Goal: Navigation & Orientation: Find specific page/section

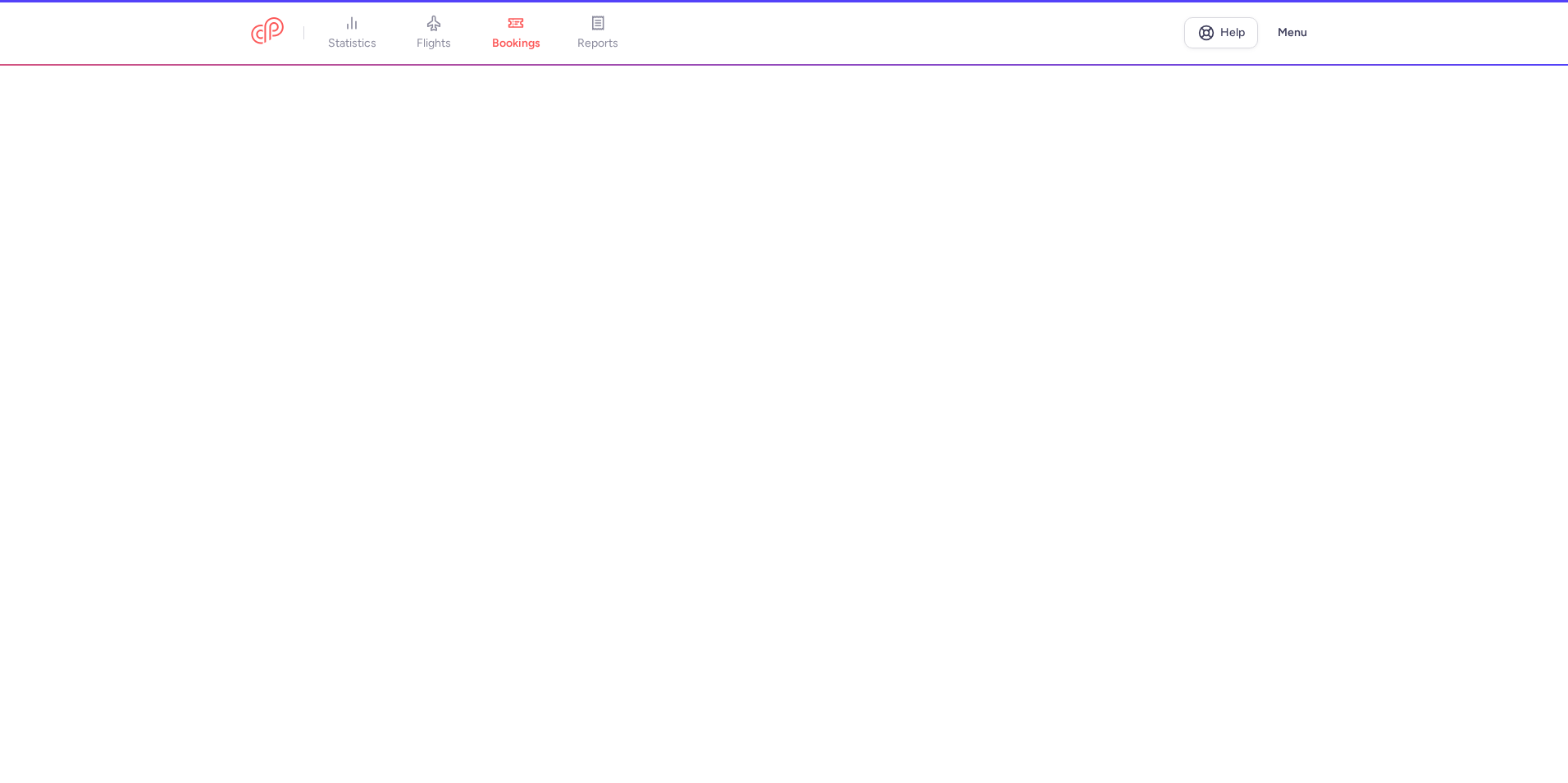
select select "hours"
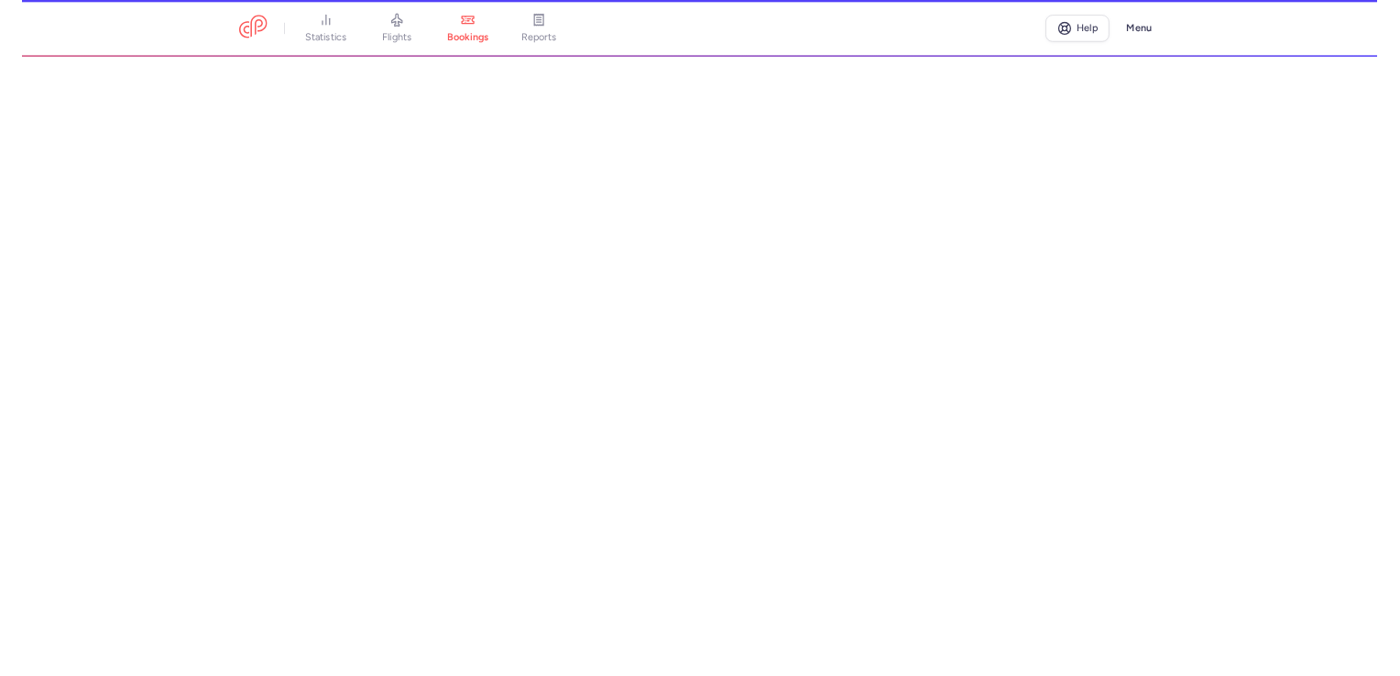
scroll to position [550, 0]
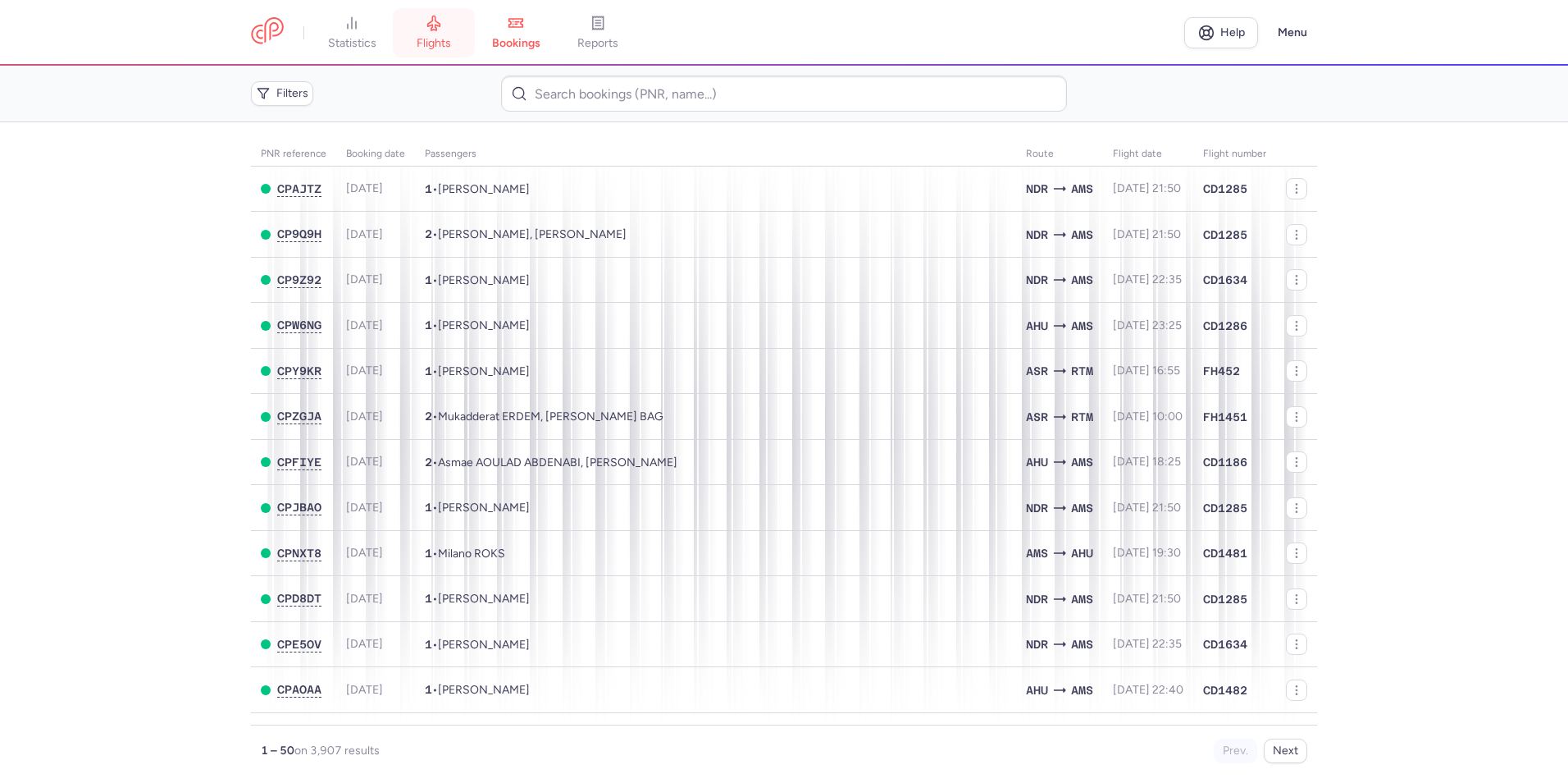
click at [398, 44] on link "flights" at bounding box center [434, 32] width 82 height 36
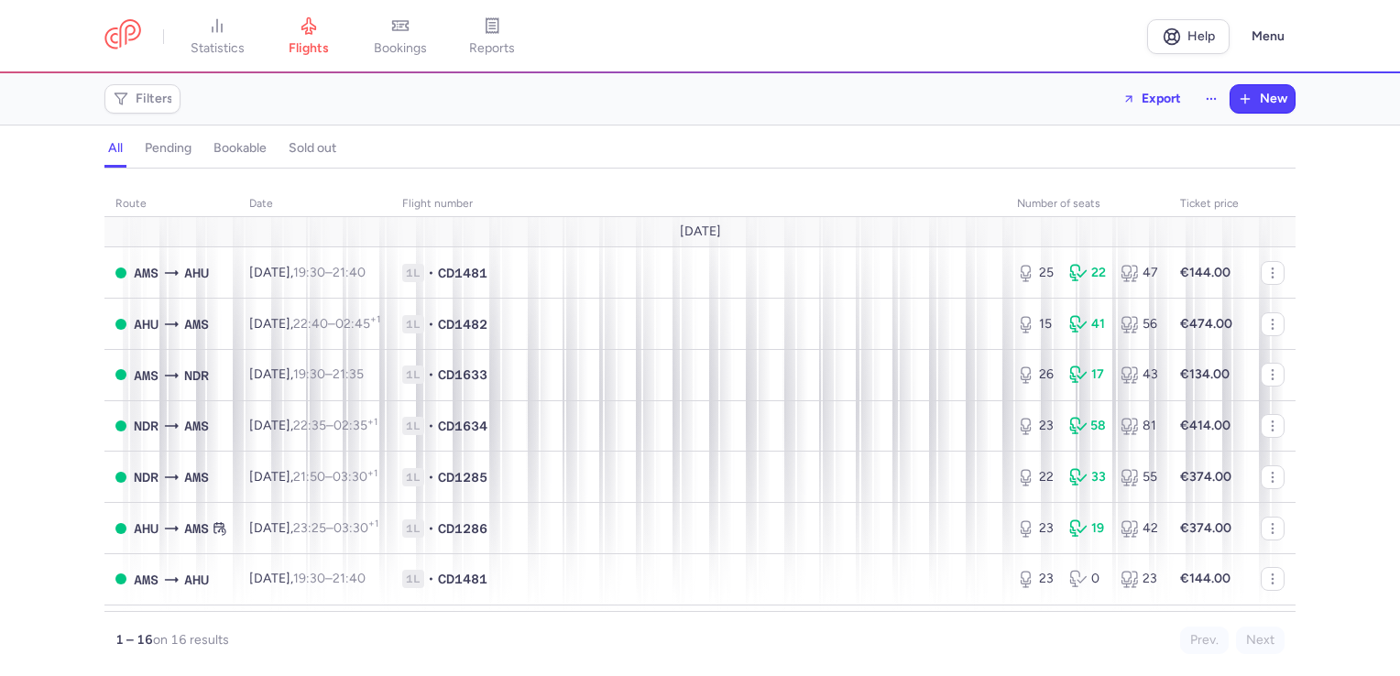
click at [389, 52] on span "bookings" at bounding box center [400, 48] width 53 height 16
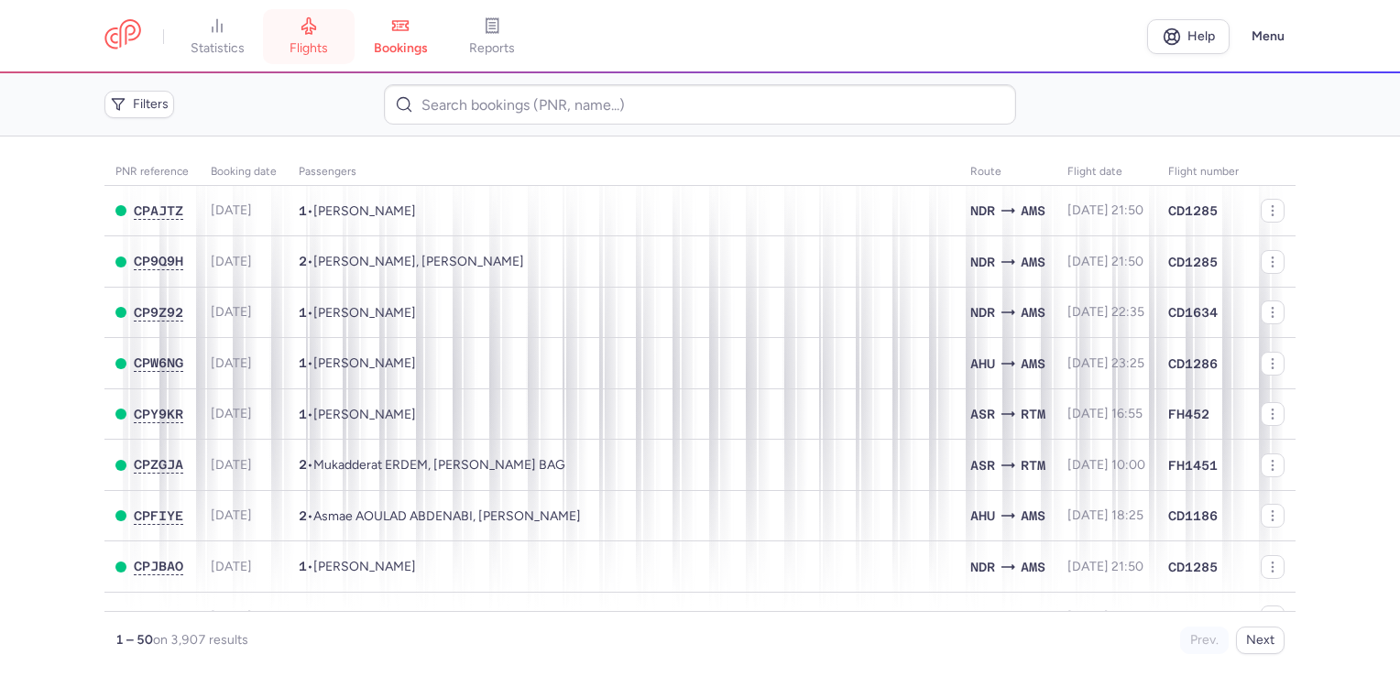
click at [300, 37] on link "flights" at bounding box center [309, 36] width 92 height 40
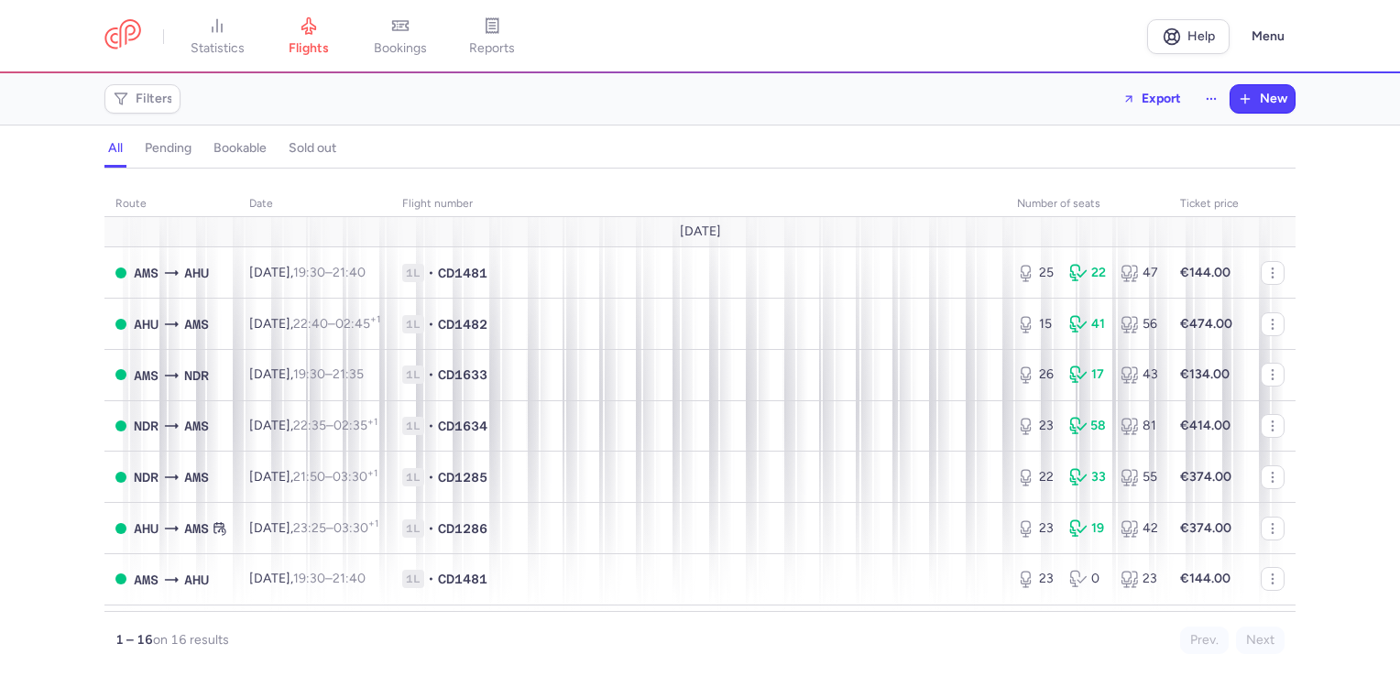
drag, startPoint x: 391, startPoint y: 53, endPoint x: 307, endPoint y: 43, distance: 84.9
click at [391, 53] on span "bookings" at bounding box center [400, 48] width 53 height 16
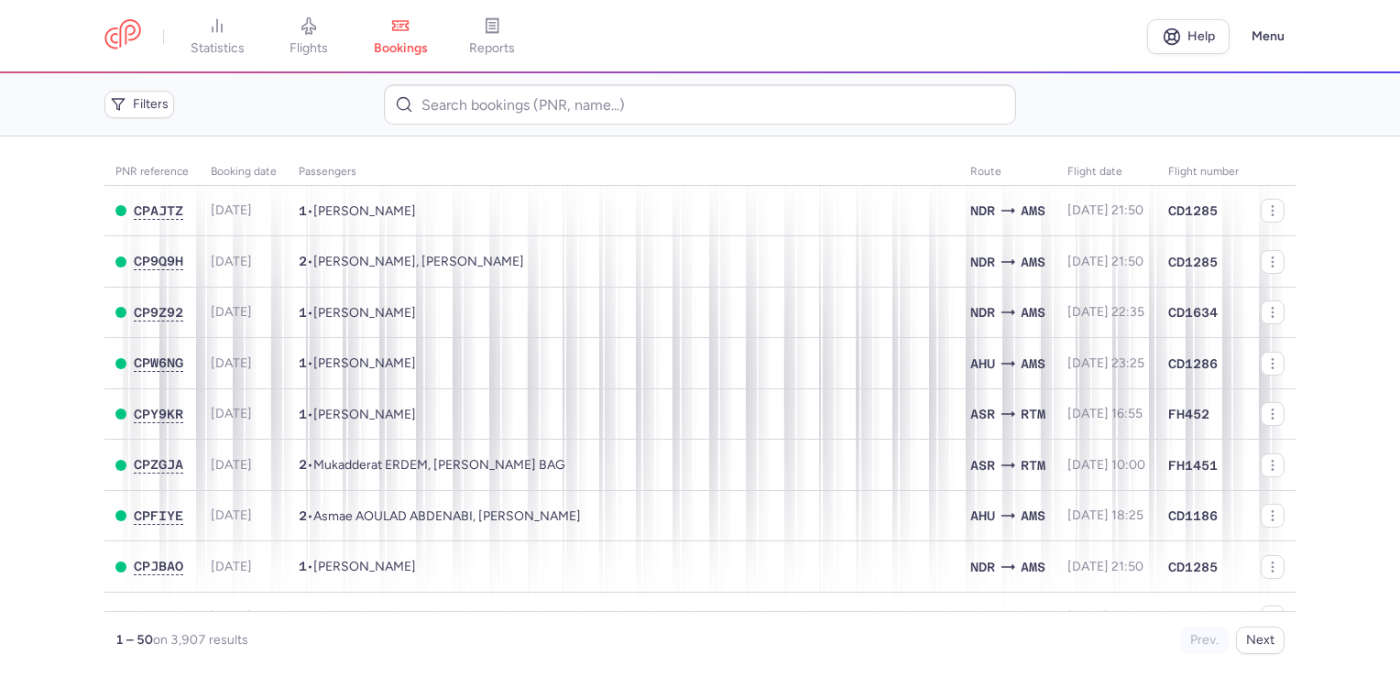
click at [307, 43] on span "flights" at bounding box center [308, 48] width 38 height 16
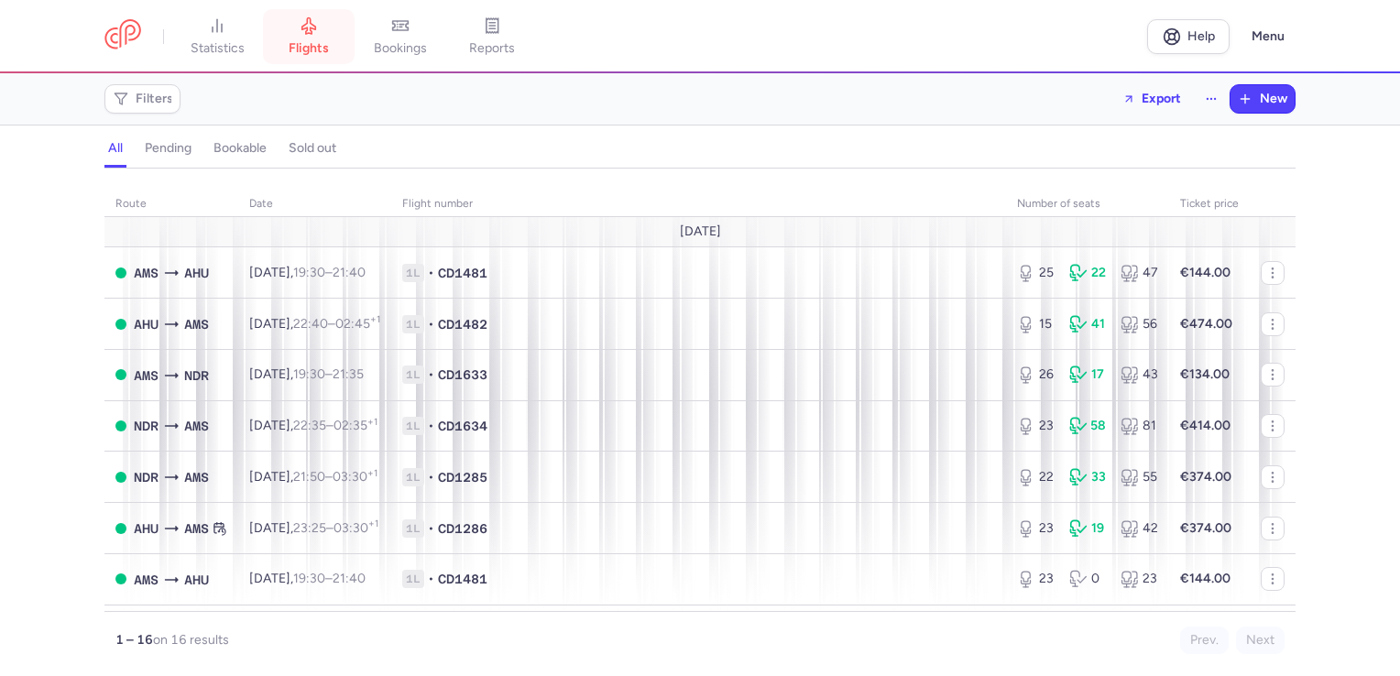
click at [313, 57] on link "flights" at bounding box center [309, 36] width 92 height 40
click at [411, 49] on span "bookings" at bounding box center [400, 48] width 53 height 16
